Goal: Transaction & Acquisition: Purchase product/service

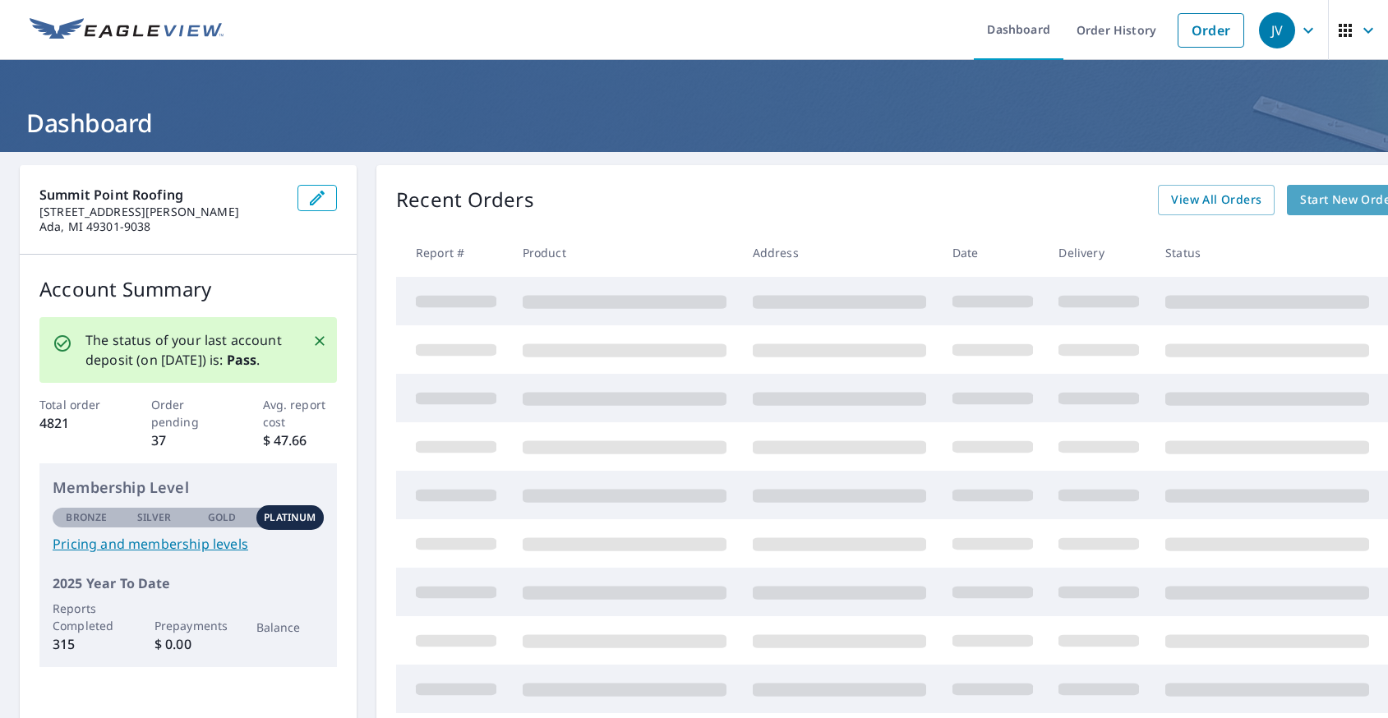
click at [1327, 202] on span "Start New Order" at bounding box center [1347, 200] width 95 height 21
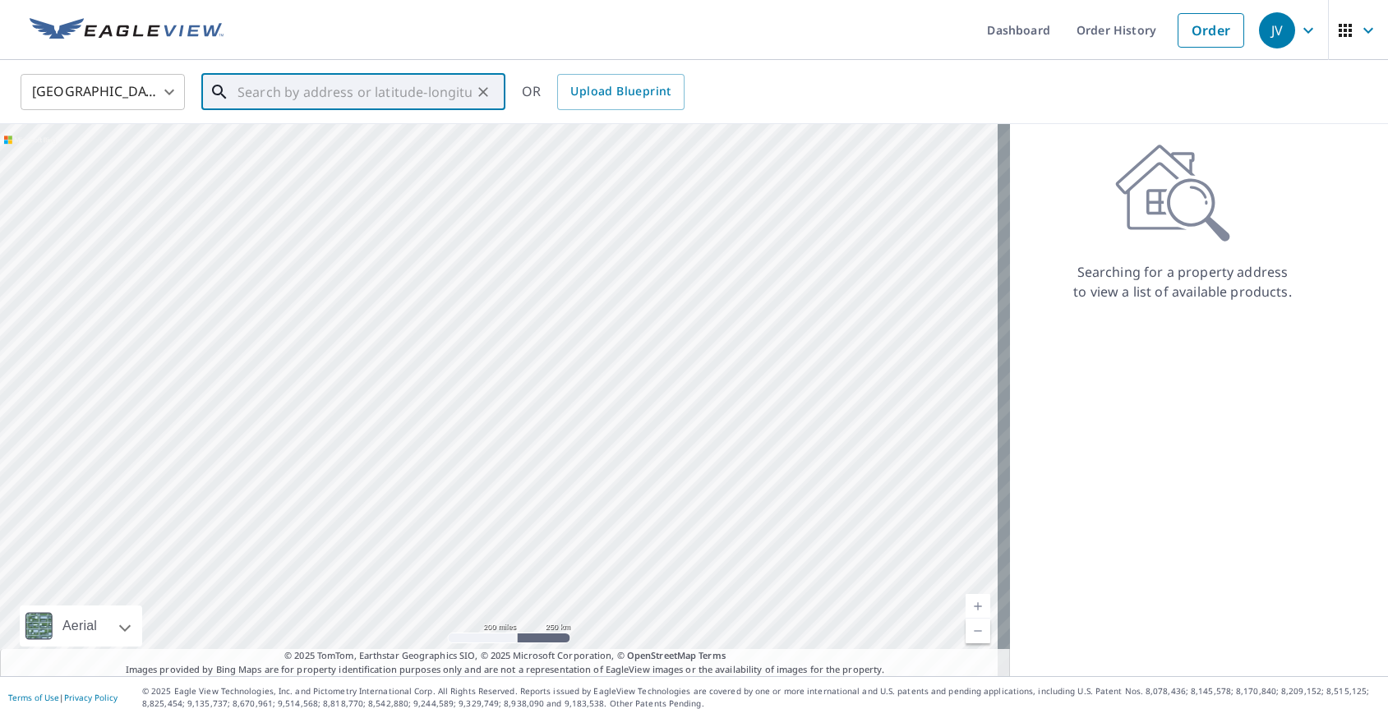
click at [383, 95] on input "text" at bounding box center [355, 92] width 234 height 46
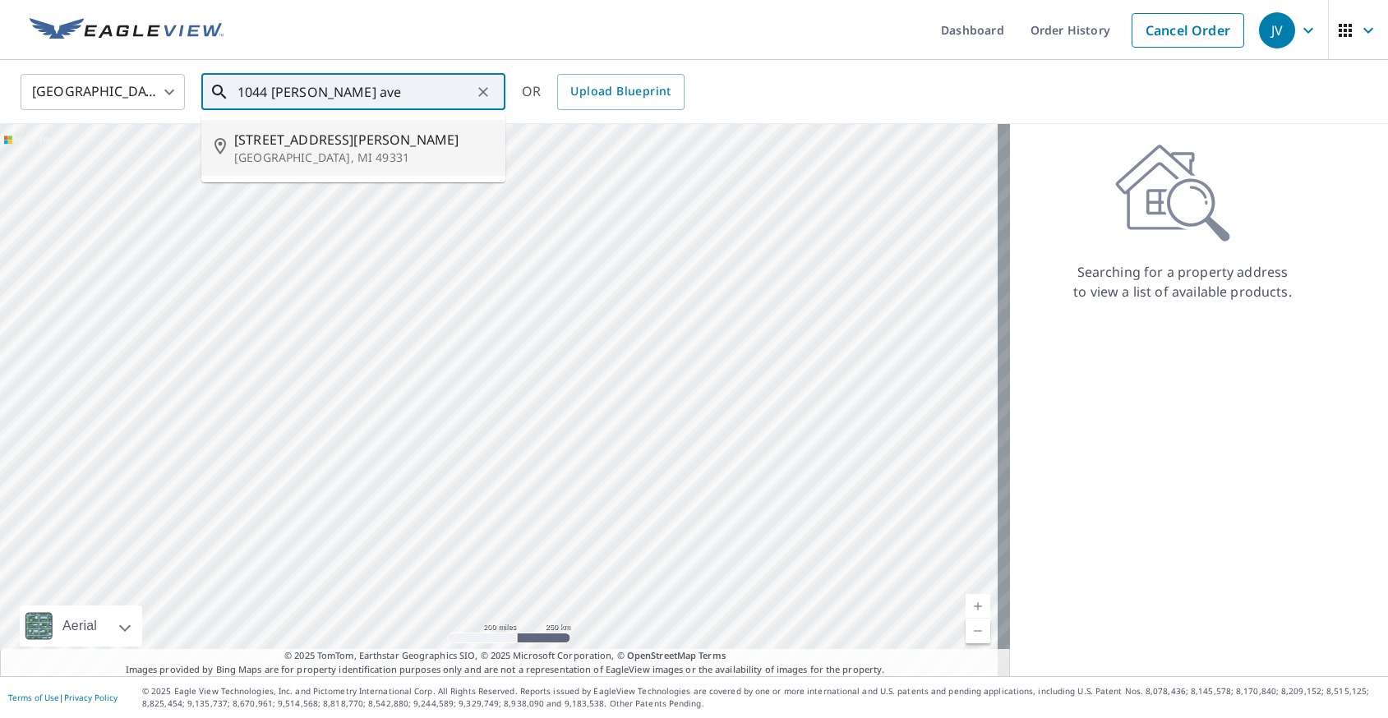
click at [307, 138] on span "[STREET_ADDRESS][PERSON_NAME]" at bounding box center [363, 140] width 258 height 20
type input "[STREET_ADDRESS][PERSON_NAME][PERSON_NAME]"
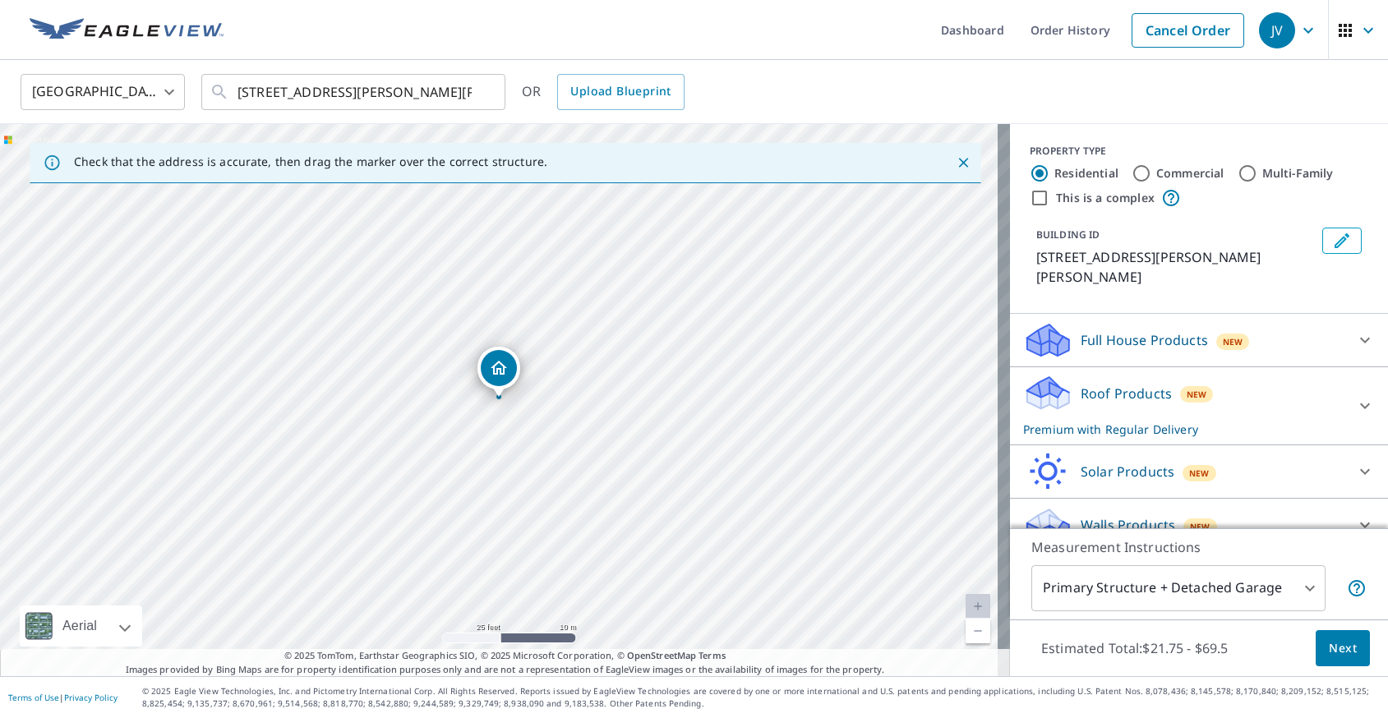
scroll to position [4, 0]
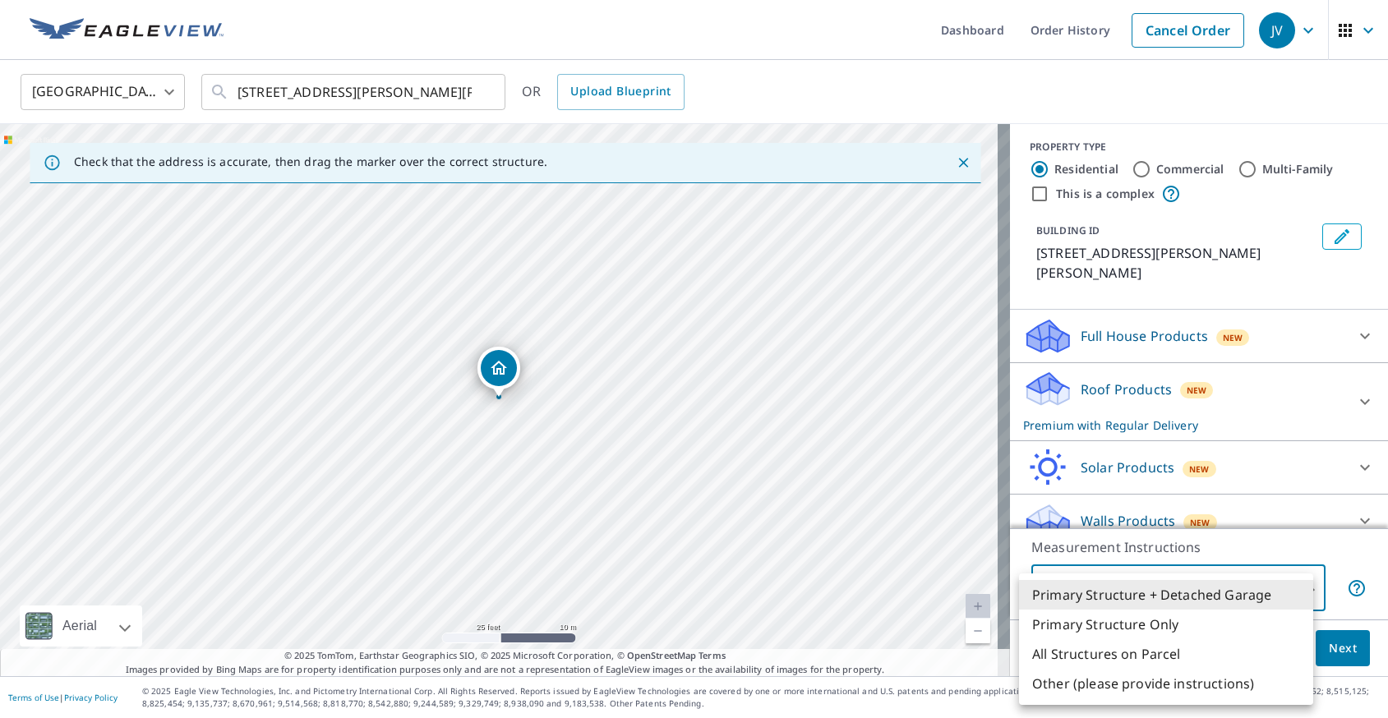
click at [1240, 587] on body "JV JV Dashboard Order History Cancel Order JV [GEOGRAPHIC_DATA] [GEOGRAPHIC_DAT…" at bounding box center [694, 359] width 1388 height 718
click at [1092, 597] on li "Primary Structure + Detached Garage" at bounding box center [1166, 595] width 294 height 30
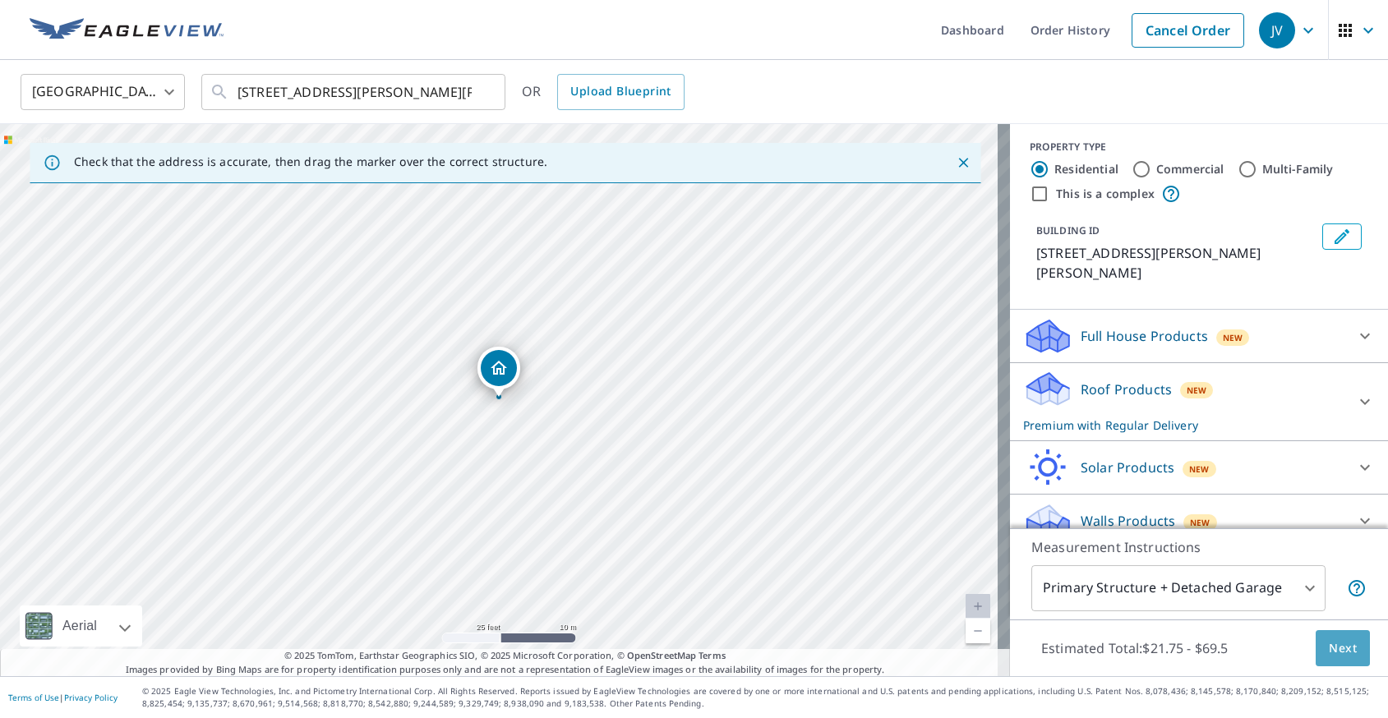
click at [1329, 646] on span "Next" at bounding box center [1343, 649] width 28 height 21
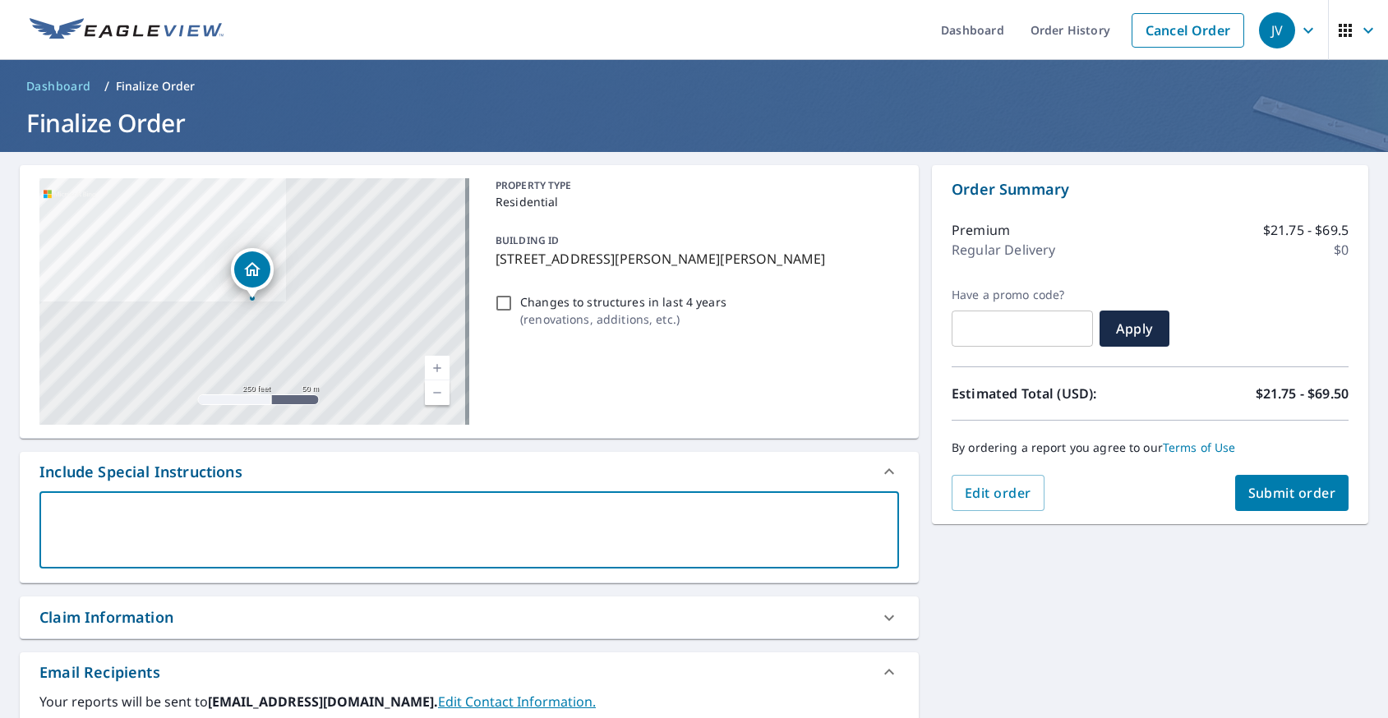
click at [201, 510] on textarea at bounding box center [469, 530] width 837 height 47
type textarea "h"
type textarea "x"
type textarea "ho"
type textarea "x"
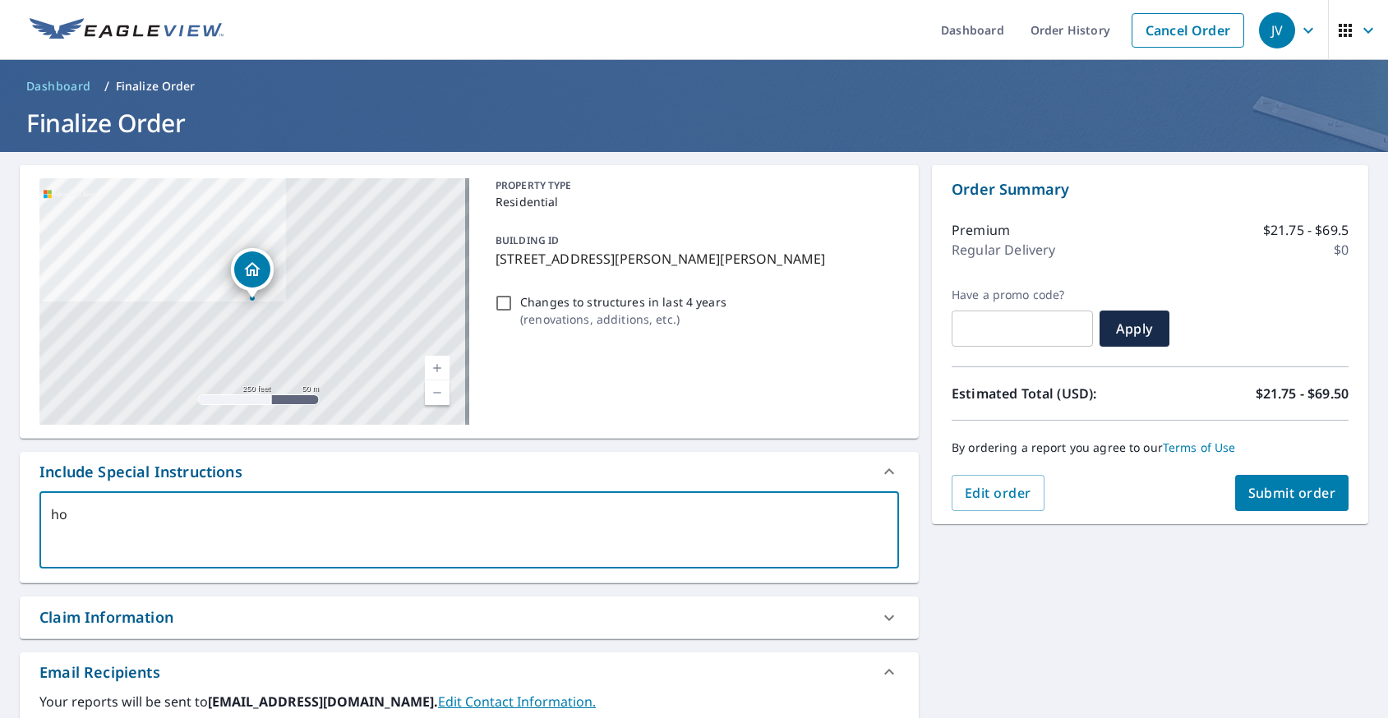
type textarea "hou"
type textarea "x"
type textarea "hous"
type textarea "x"
type textarea "house"
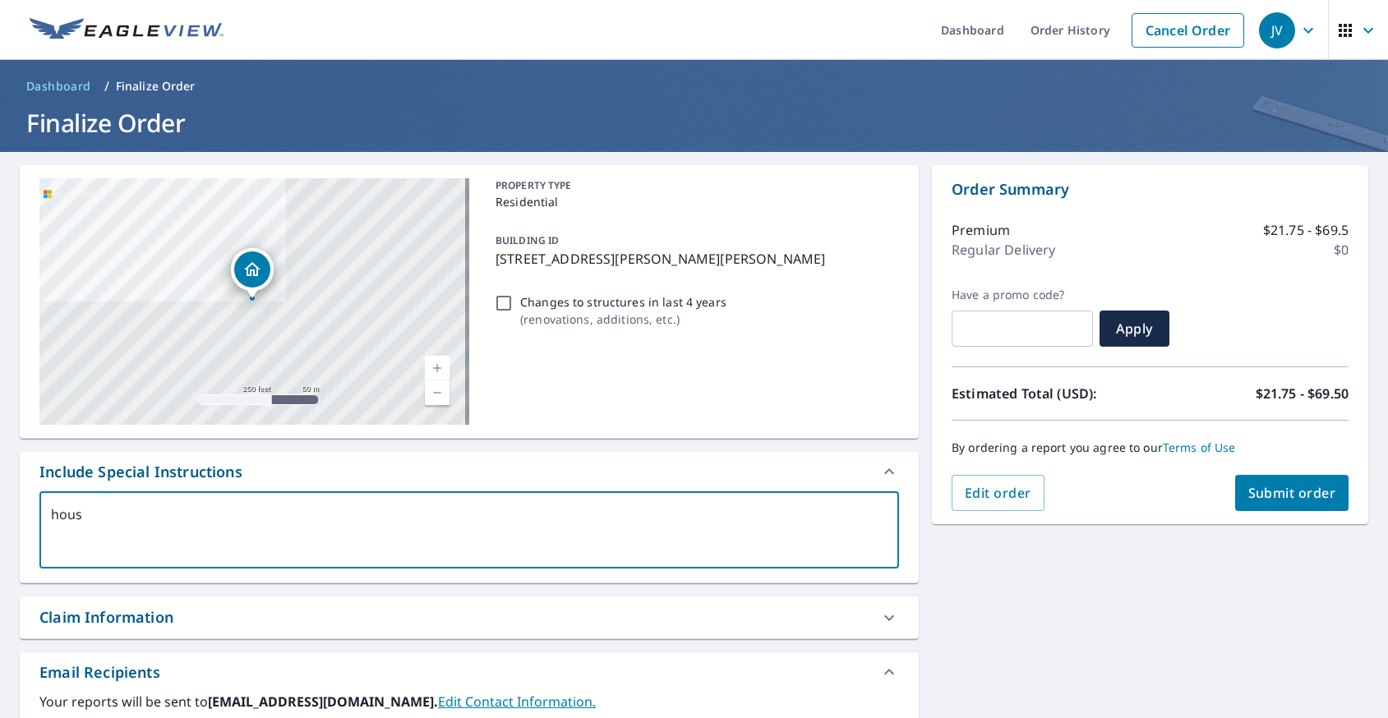
type textarea "x"
type textarea "house"
type textarea "x"
type textarea "house a"
type textarea "x"
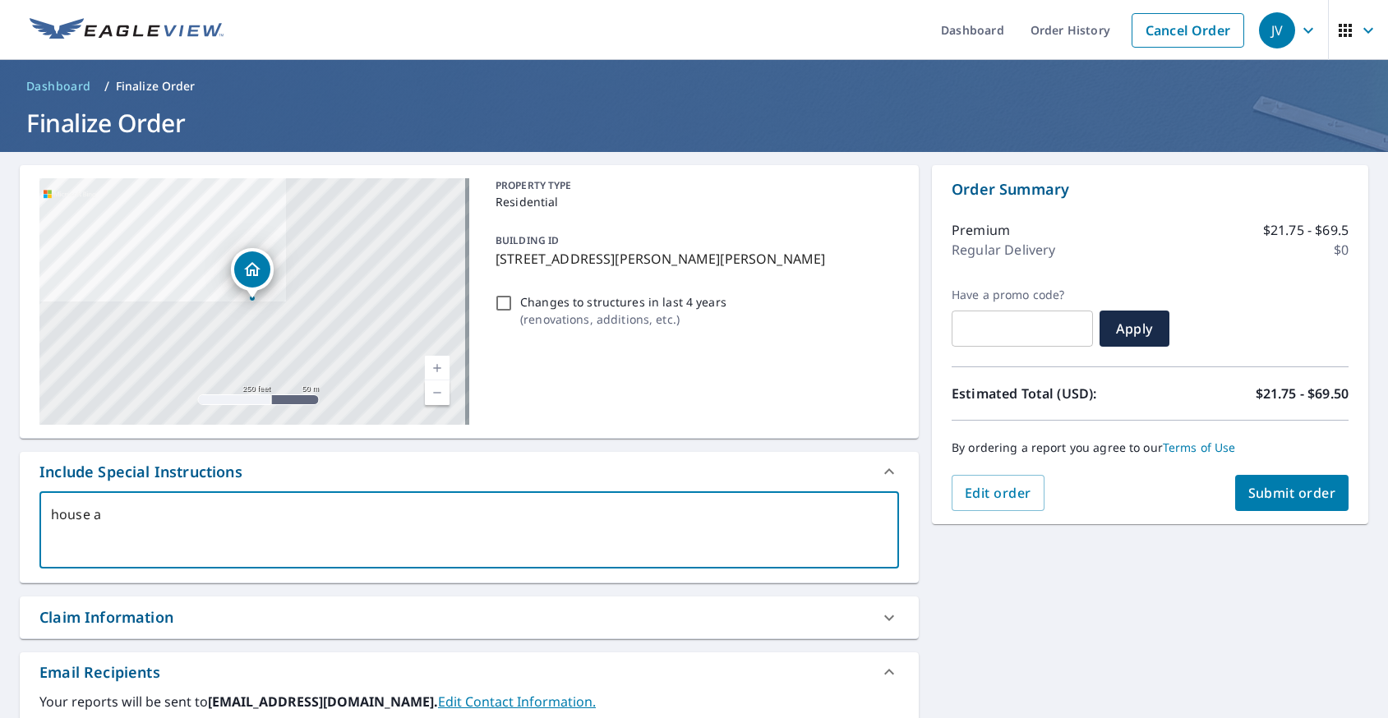
type textarea "house an"
type textarea "x"
type textarea "house and"
type textarea "x"
type textarea "house and"
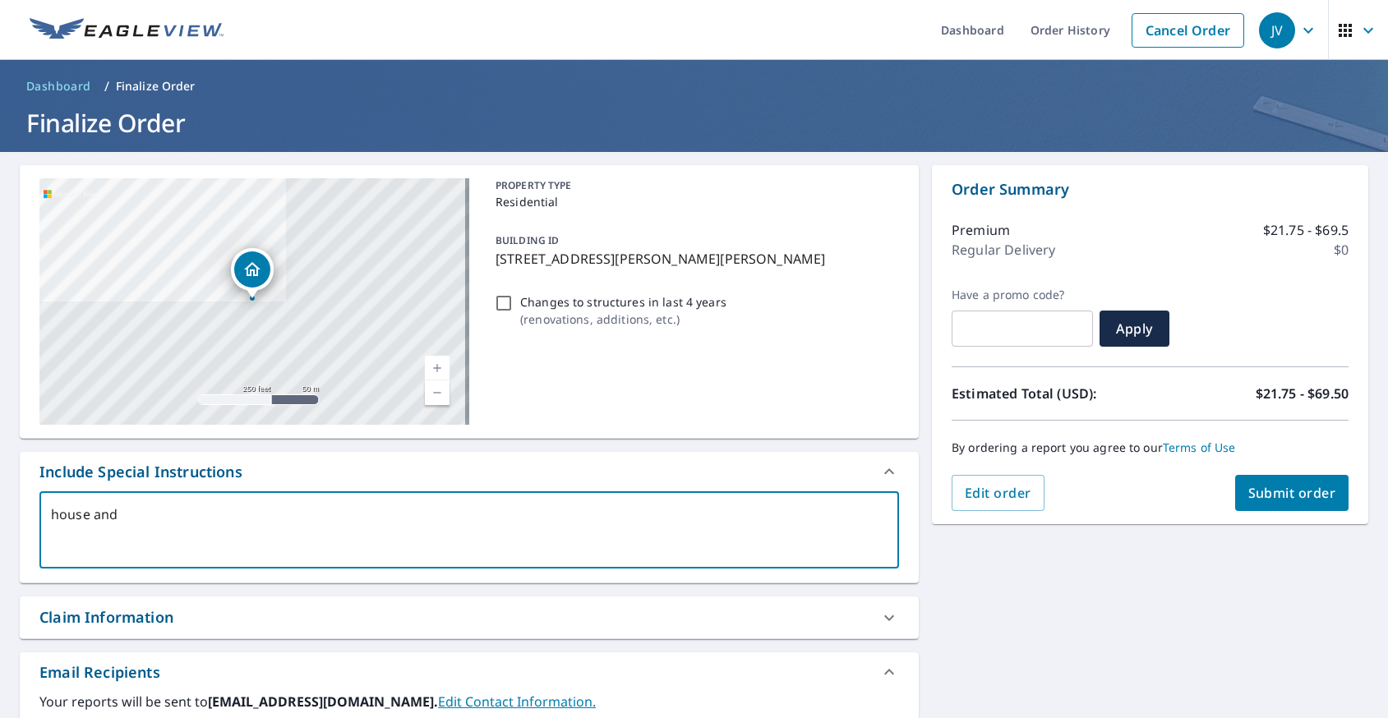
type textarea "x"
type textarea "house and b"
type textarea "x"
type textarea "house and ba"
type textarea "x"
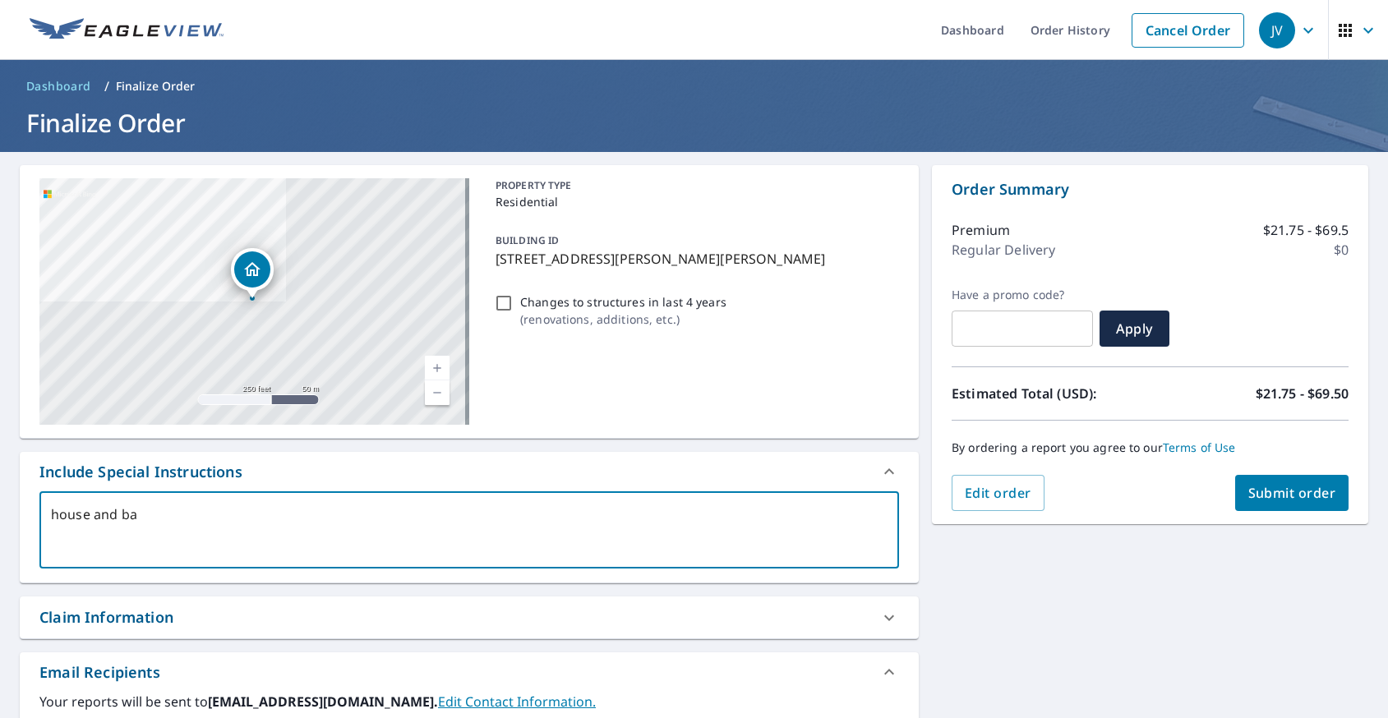
type textarea "house and bar"
type textarea "x"
type textarea "house and barn"
type textarea "x"
type textarea "house and barn"
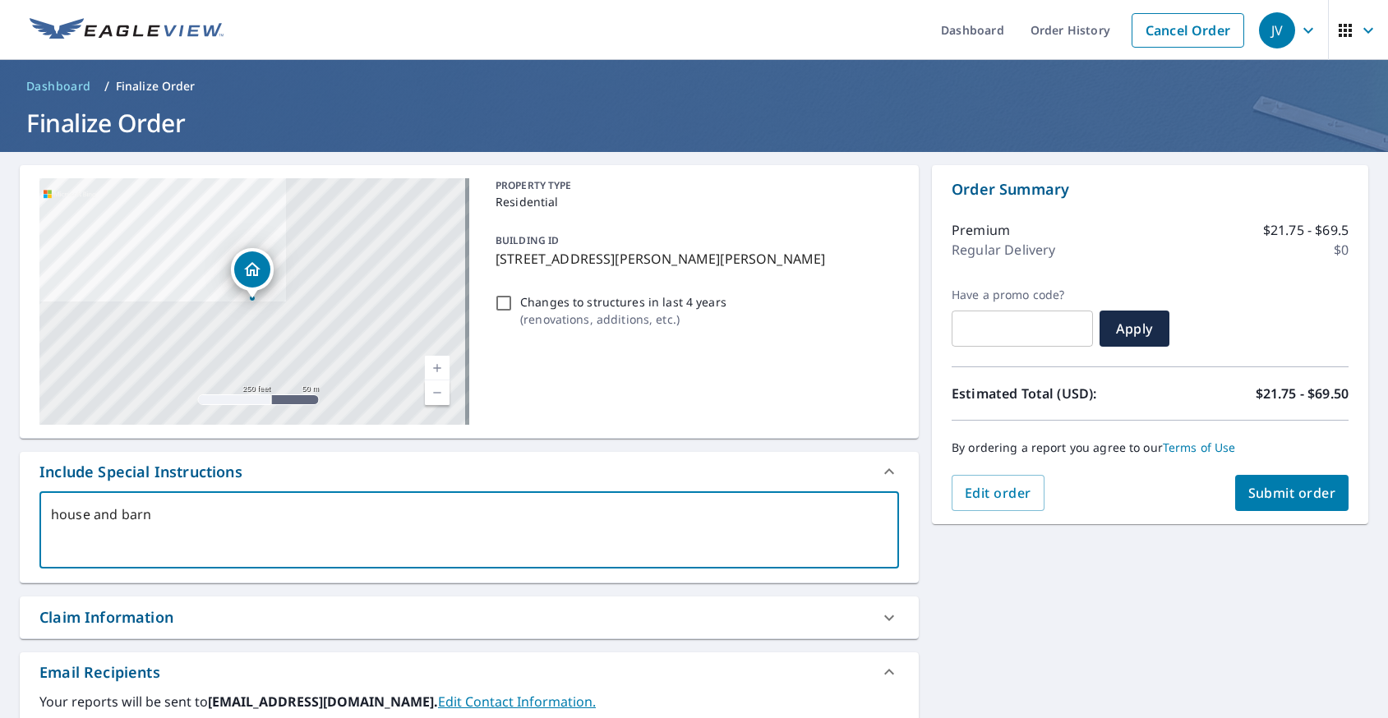
click at [1287, 487] on span "Submit order" at bounding box center [1292, 493] width 88 height 18
type textarea "x"
